Goal: Task Accomplishment & Management: Manage account settings

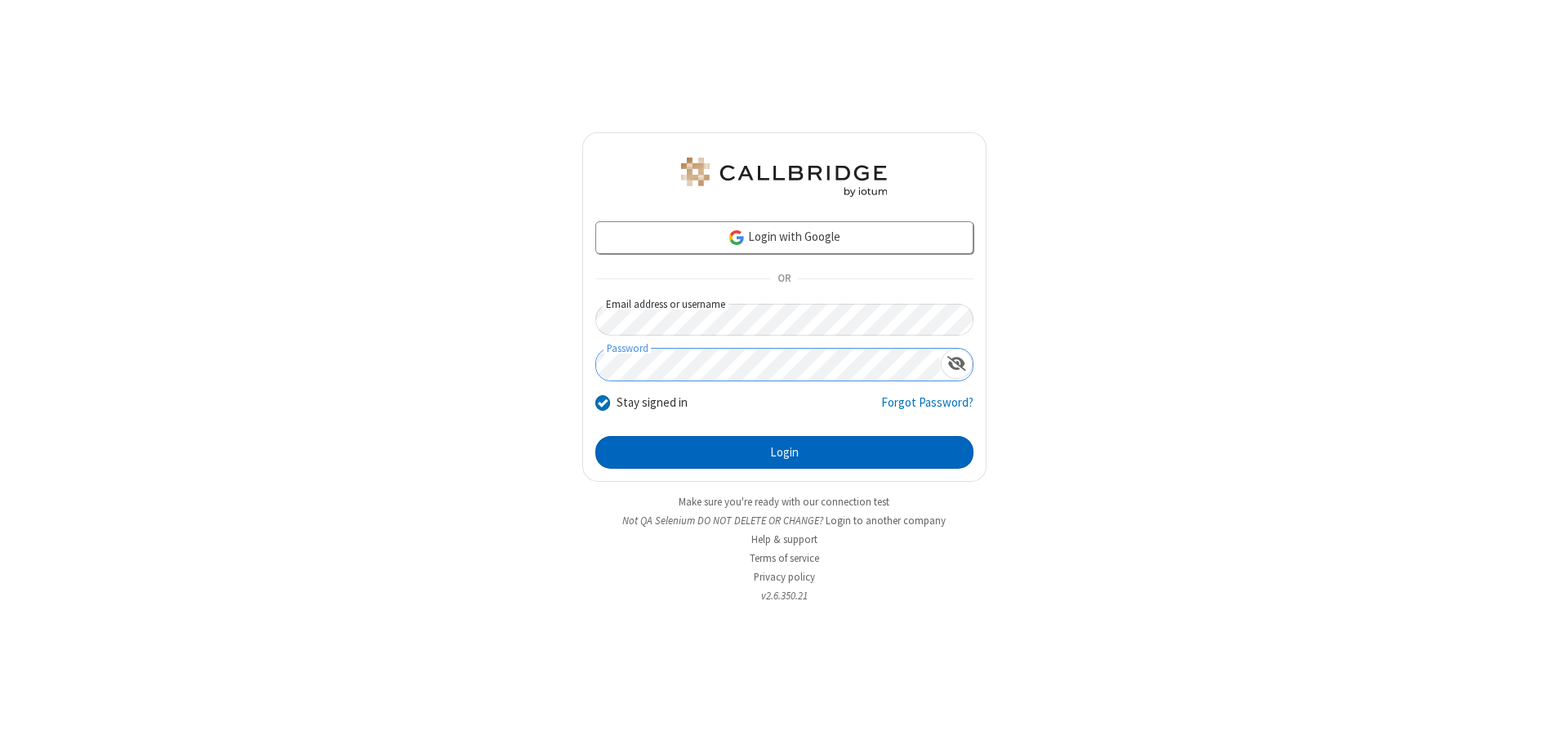
click at [784, 453] on button "Login" at bounding box center [784, 453] width 378 height 33
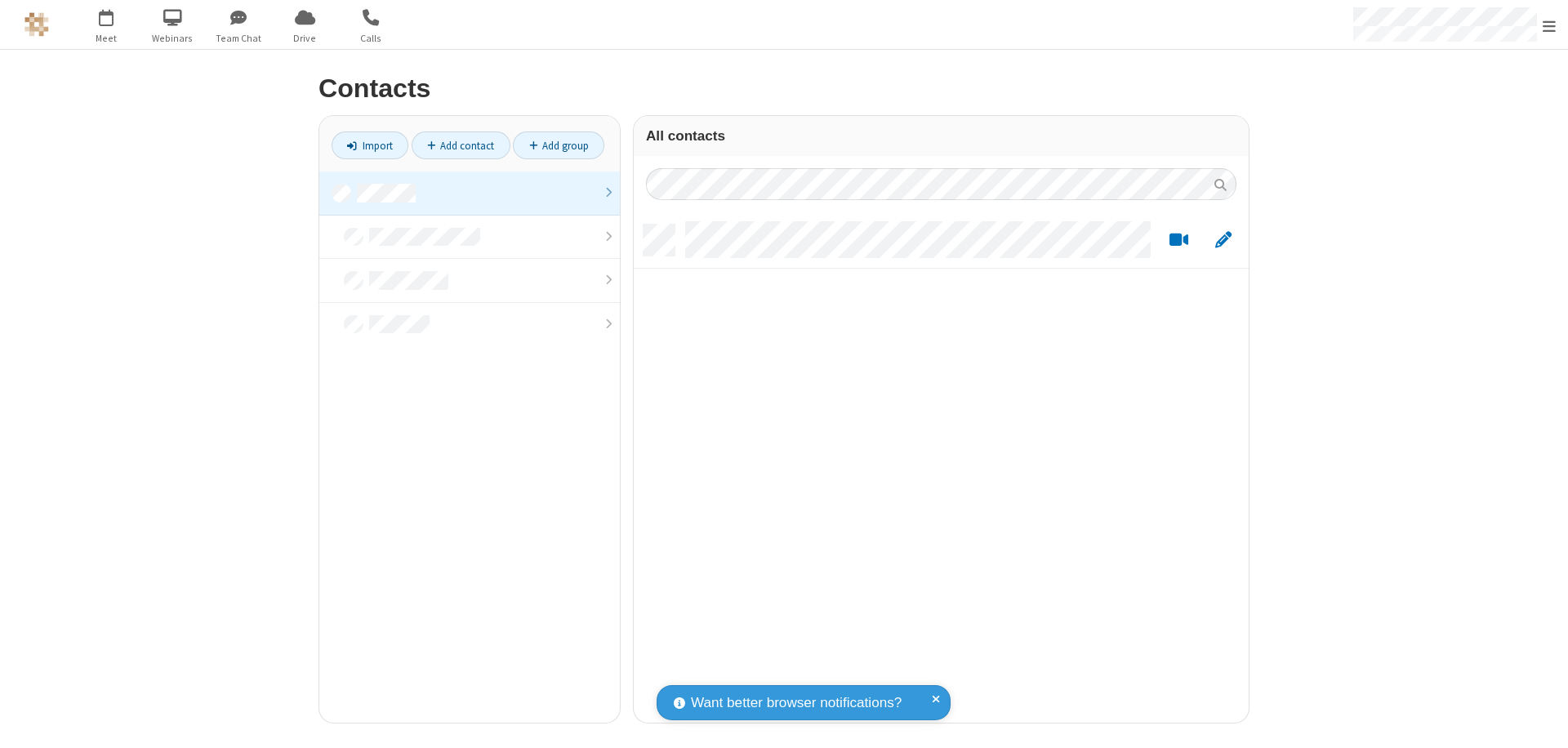
scroll to position [498, 602]
click at [469, 193] on link at bounding box center [469, 194] width 300 height 44
click at [461, 146] on link "Add contact" at bounding box center [461, 145] width 98 height 28
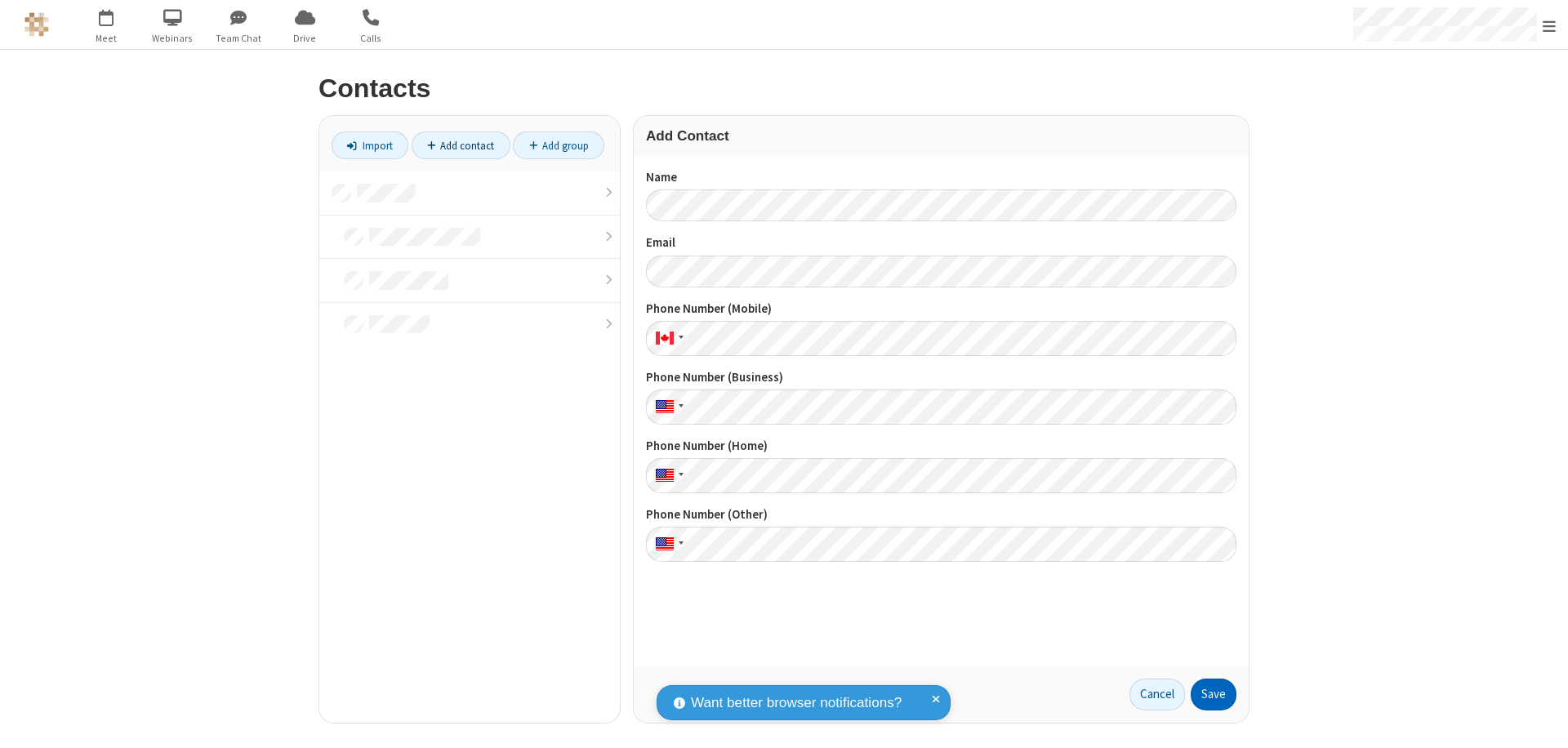
click at [1214, 694] on button "Save" at bounding box center [1213, 695] width 45 height 33
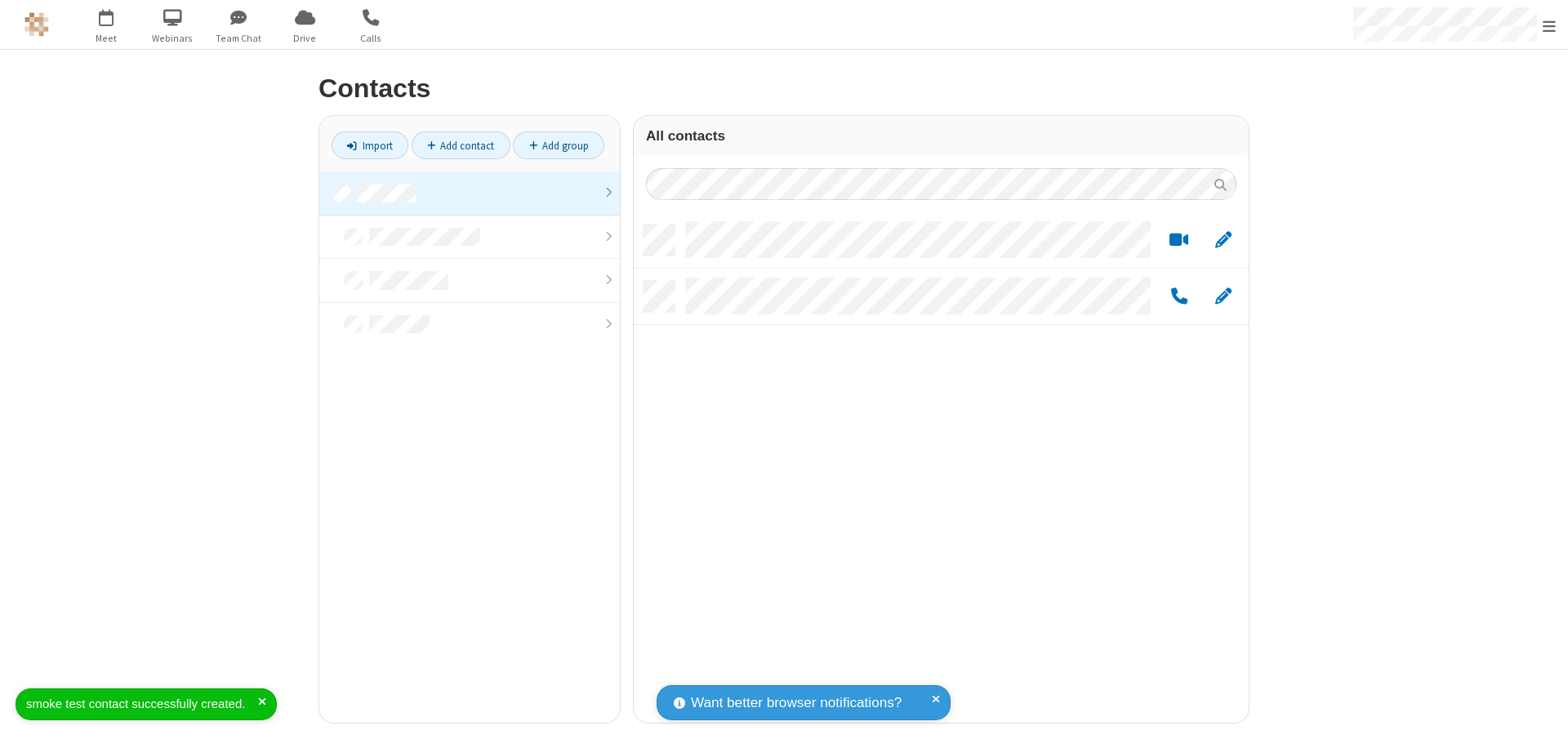
scroll to position [498, 602]
